Goal: Transaction & Acquisition: Purchase product/service

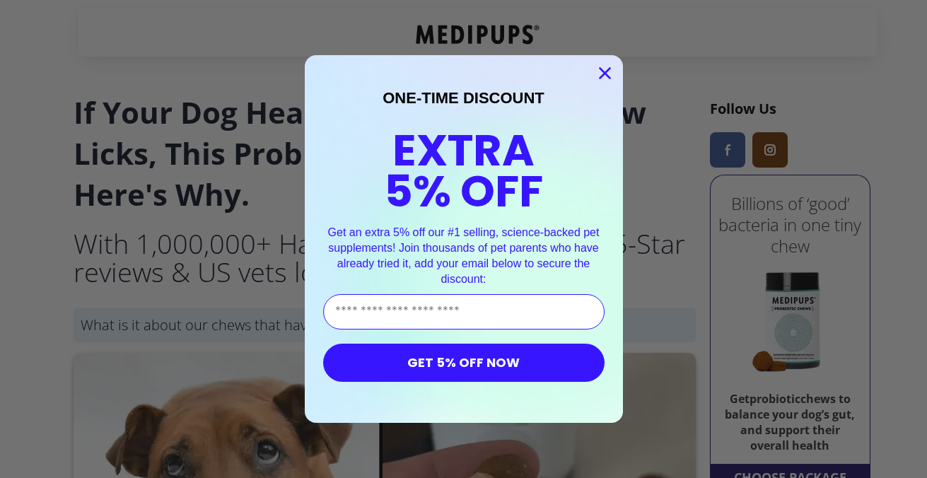
click at [605, 72] on icon "Close dialog" at bounding box center [605, 74] width 10 height 10
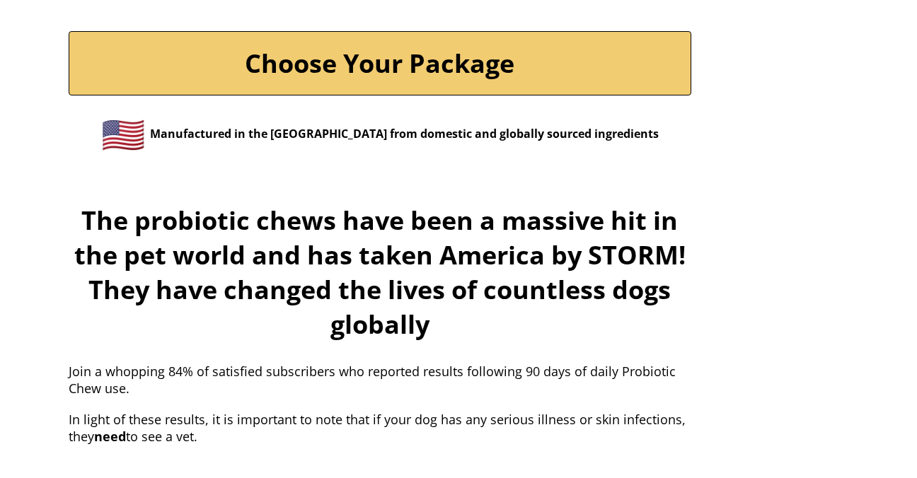
scroll to position [4880, 0]
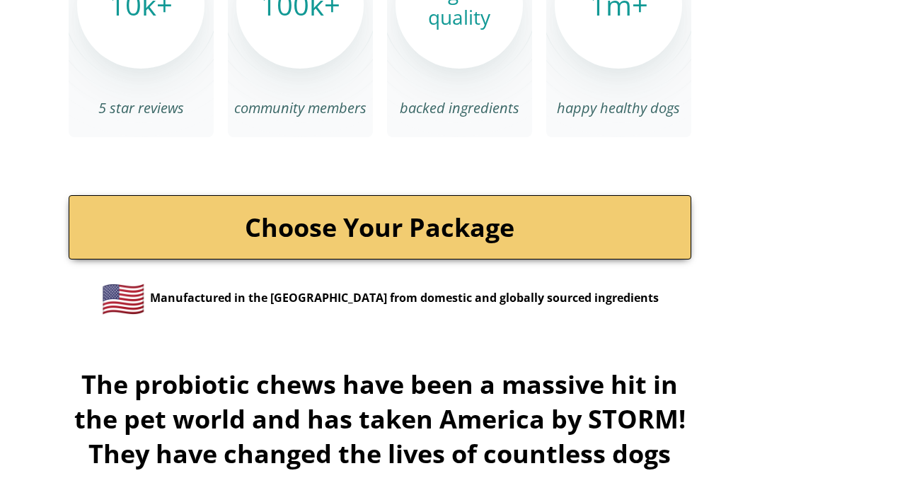
click at [378, 208] on link "Choose Your Package" at bounding box center [380, 227] width 622 height 64
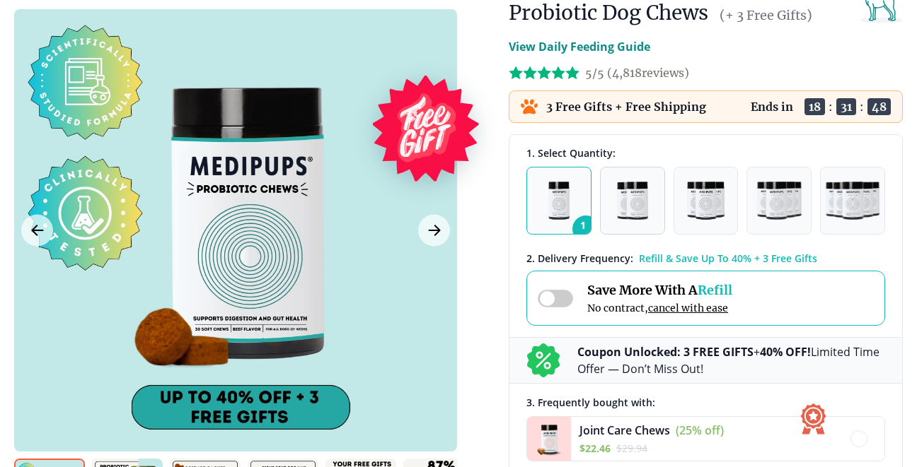
scroll to position [141, 0]
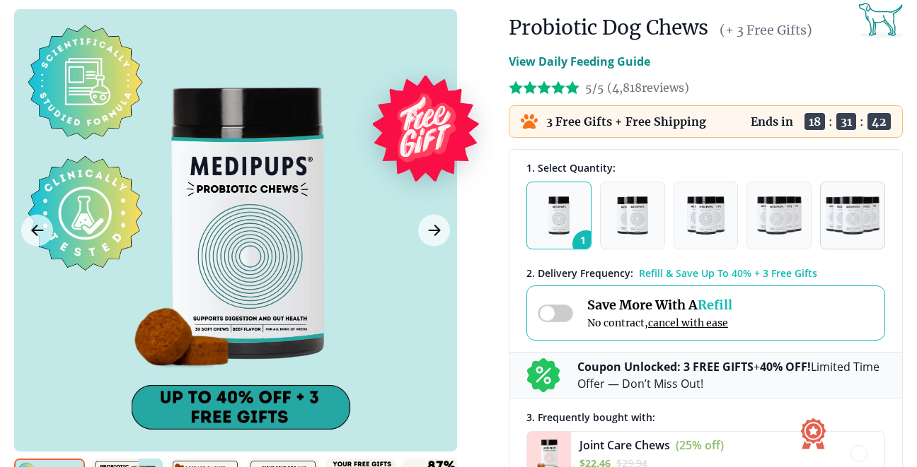
click at [857, 217] on img "button" at bounding box center [852, 216] width 54 height 38
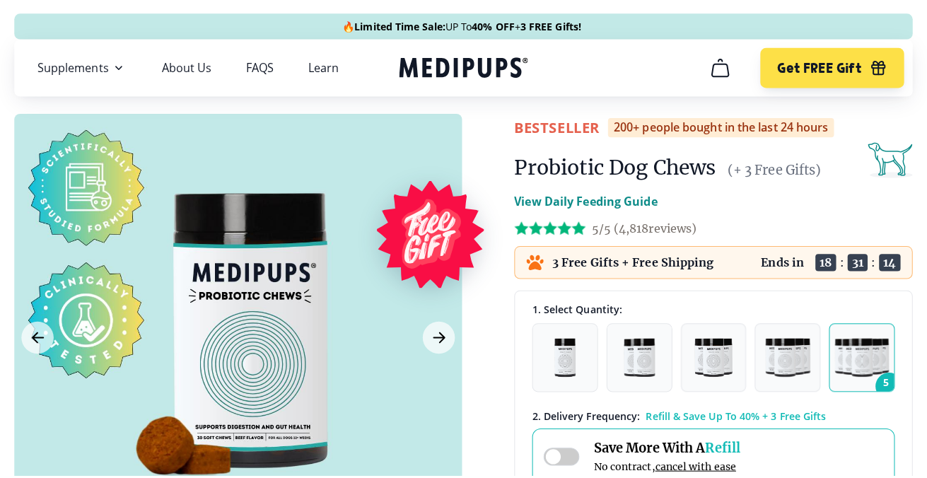
scroll to position [0, 0]
